Goal: Task Accomplishment & Management: Book appointment/travel/reservation

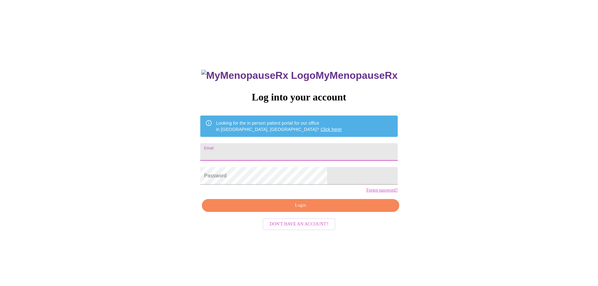
type input "[EMAIL_ADDRESS][DOMAIN_NAME]"
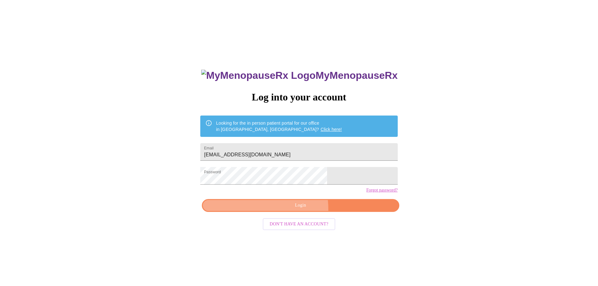
click at [252, 212] on button "Login" at bounding box center [300, 205] width 197 height 13
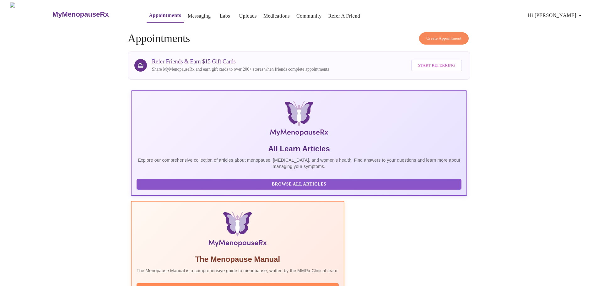
click at [433, 36] on span "Create Appointment" at bounding box center [443, 38] width 35 height 7
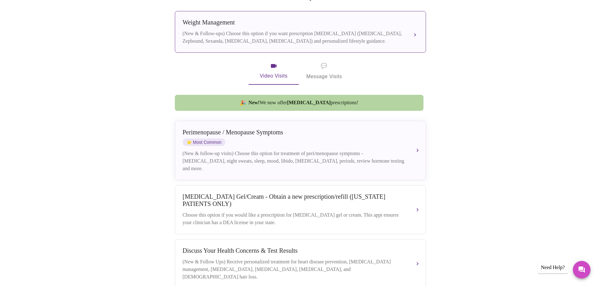
scroll to position [126, 0]
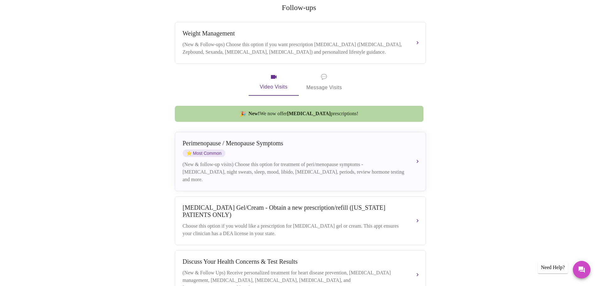
click at [317, 75] on span "💬 Message Visits" at bounding box center [324, 82] width 36 height 19
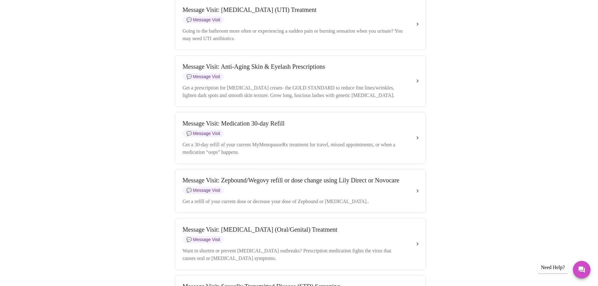
scroll to position [722, 0]
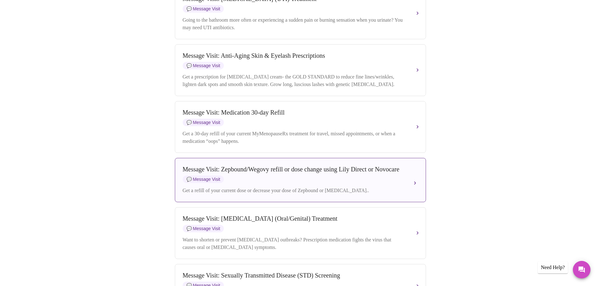
click at [226, 173] on div "Message Visit: Zepbound/Wegovy refill or dose change using Lily Direct or Novoc…" at bounding box center [294, 169] width 223 height 7
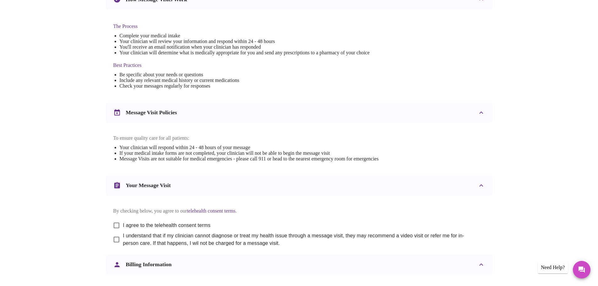
scroll to position [0, 0]
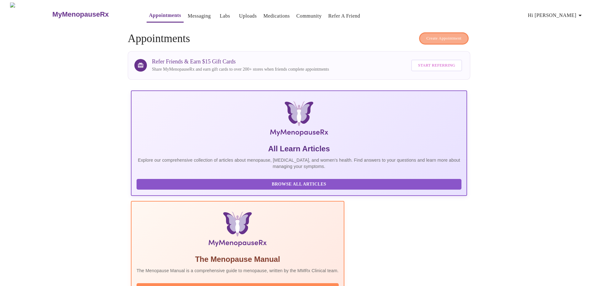
click at [432, 35] on span "Create Appointment" at bounding box center [443, 38] width 35 height 7
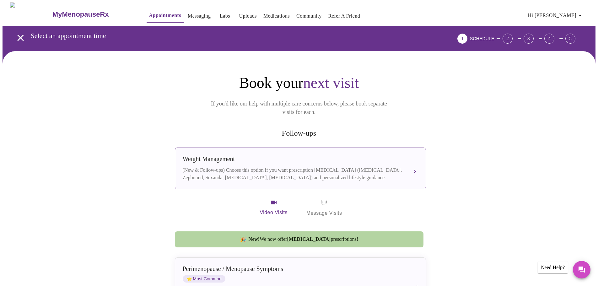
click at [409, 160] on div "Weight Management (New & Follow-ups) Choose this option if you want prescriptio…" at bounding box center [300, 168] width 235 height 26
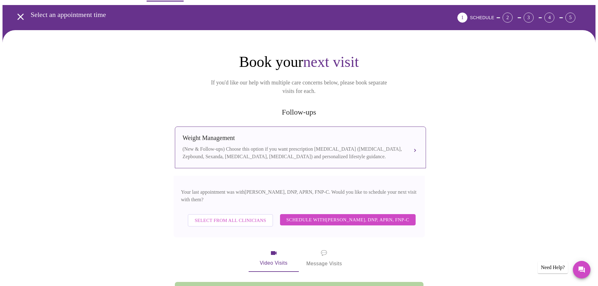
scroll to position [63, 0]
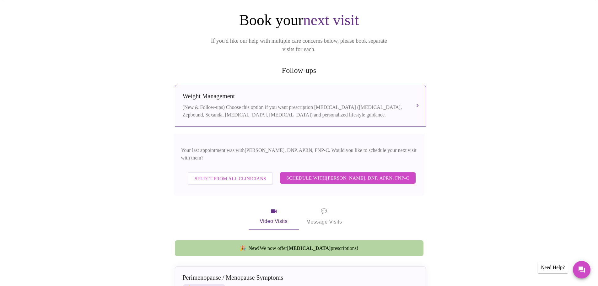
click at [219, 175] on span "Select from All Clinicians" at bounding box center [231, 179] width 72 height 8
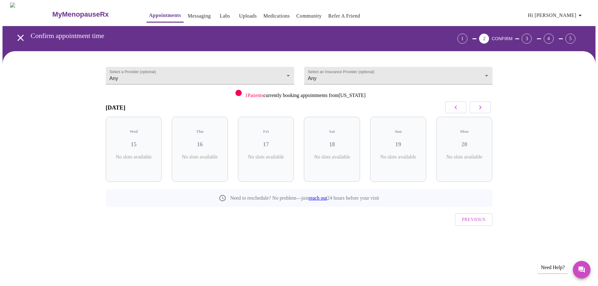
scroll to position [0, 0]
click at [336, 71] on body "MyMenopauseRx Appointments Messaging Labs Uploads Medications Community Refer a…" at bounding box center [302, 130] width 598 height 255
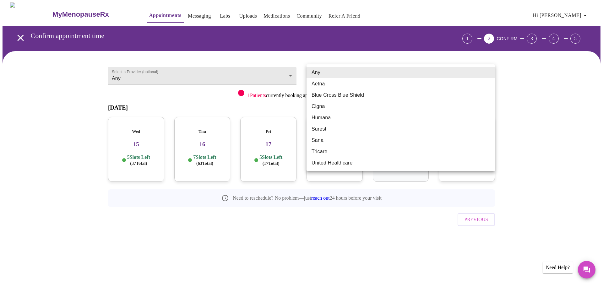
click at [336, 71] on li "Any" at bounding box center [400, 72] width 188 height 11
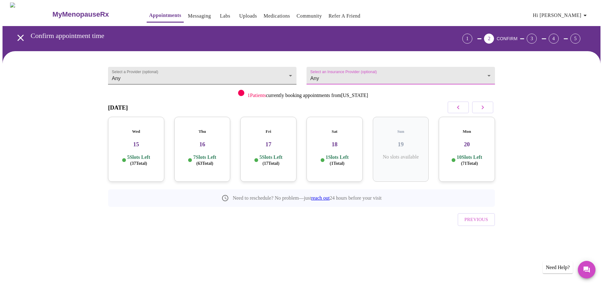
click at [200, 79] on body "MyMenopauseRx Appointments Messaging Labs Uploads Medications Community Refer a…" at bounding box center [302, 130] width 598 height 255
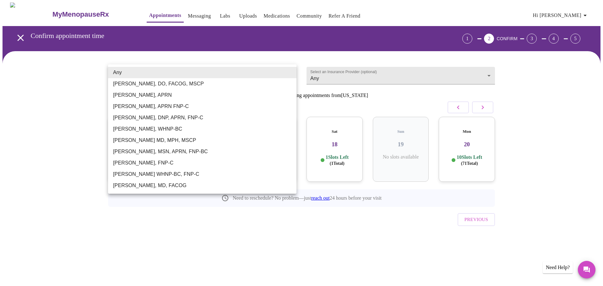
click at [139, 150] on li "Larissa Wright, MSN, APRN, FNP-BC" at bounding box center [202, 151] width 188 height 11
type input "Larissa Wright, MSN, APRN, FNP-BC"
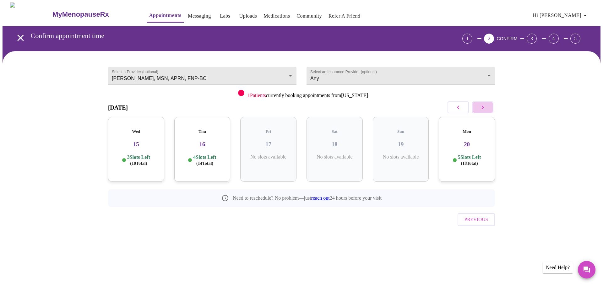
click at [489, 106] on button "button" at bounding box center [482, 107] width 21 height 12
click at [458, 154] on p "4 Slots Left ( 12 Total)" at bounding box center [469, 160] width 23 height 12
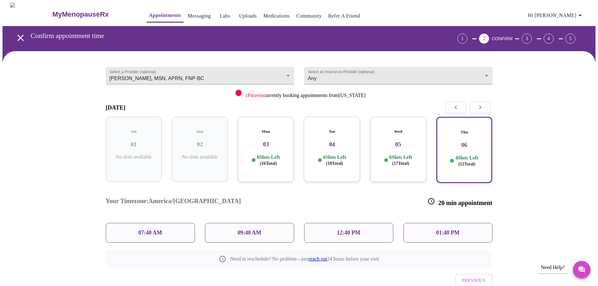
click at [453, 143] on div "Thu 06 4 Slots Left ( 12 Total)" at bounding box center [464, 150] width 56 height 66
click at [458, 229] on p "01:40 PM" at bounding box center [447, 232] width 23 height 7
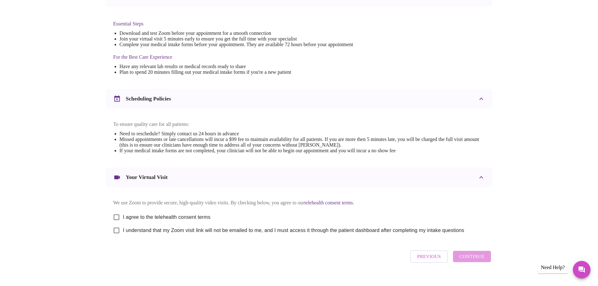
scroll to position [157, 0]
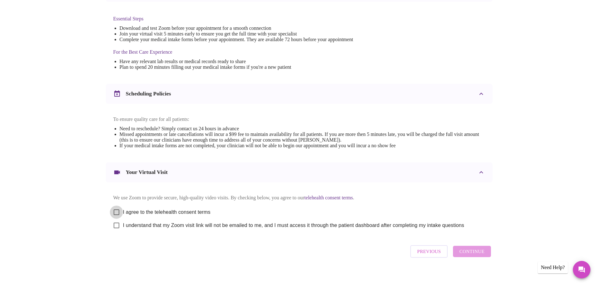
click at [118, 218] on input "I agree to the telehealth consent terms" at bounding box center [116, 212] width 13 height 13
checkbox input "true"
click at [114, 232] on input "I understand that my Zoom visit link will not be emailed to me, and I must acce…" at bounding box center [116, 225] width 13 height 13
checkbox input "true"
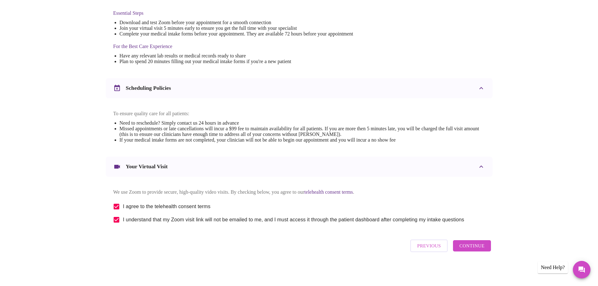
scroll to position [169, 0]
click at [464, 247] on span "Continue" at bounding box center [471, 246] width 25 height 8
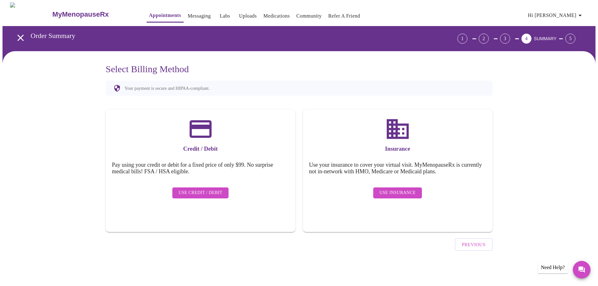
scroll to position [0, 0]
click at [385, 189] on span "Use Insurance" at bounding box center [400, 193] width 36 height 8
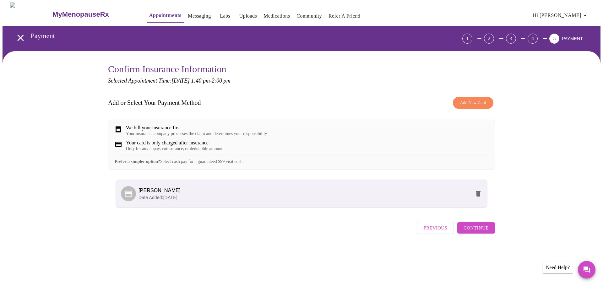
click at [477, 232] on span "Continue" at bounding box center [475, 228] width 25 height 8
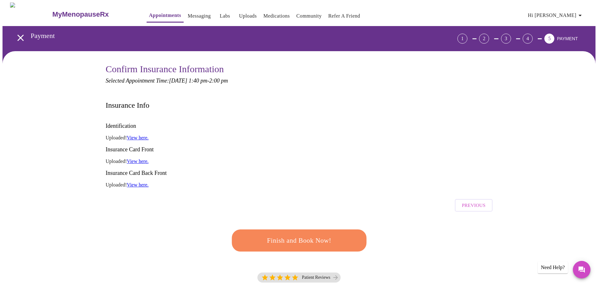
click at [146, 135] on link "View here." at bounding box center [138, 137] width 22 height 5
click at [267, 234] on span "Finish and Book Now!" at bounding box center [299, 240] width 120 height 12
